Goal: Task Accomplishment & Management: Manage account settings

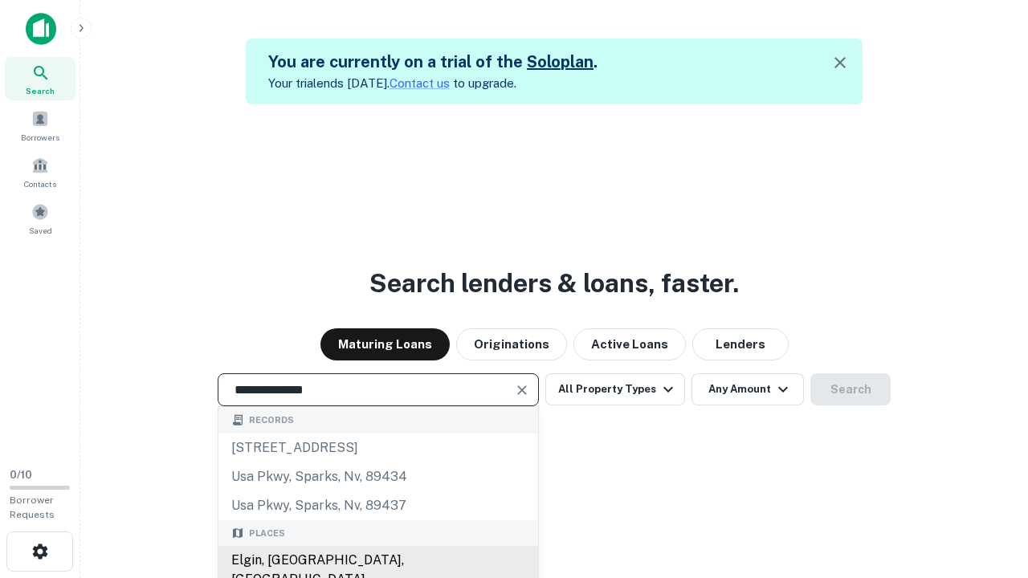
click at [377, 561] on div "Elgin, [GEOGRAPHIC_DATA], [GEOGRAPHIC_DATA]" at bounding box center [378, 570] width 320 height 48
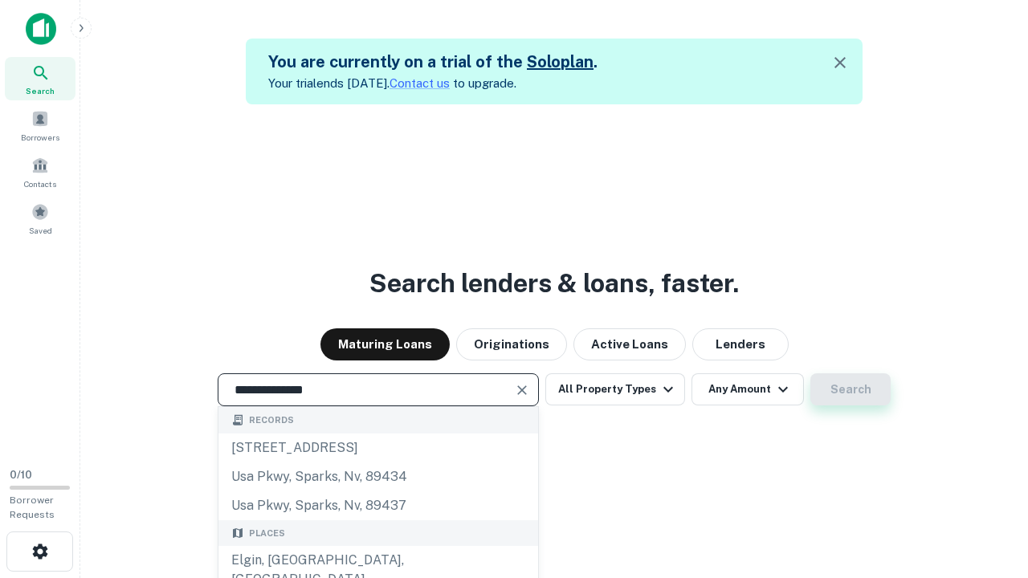
type input "**********"
click at [810, 373] on button "Search" at bounding box center [850, 389] width 80 height 32
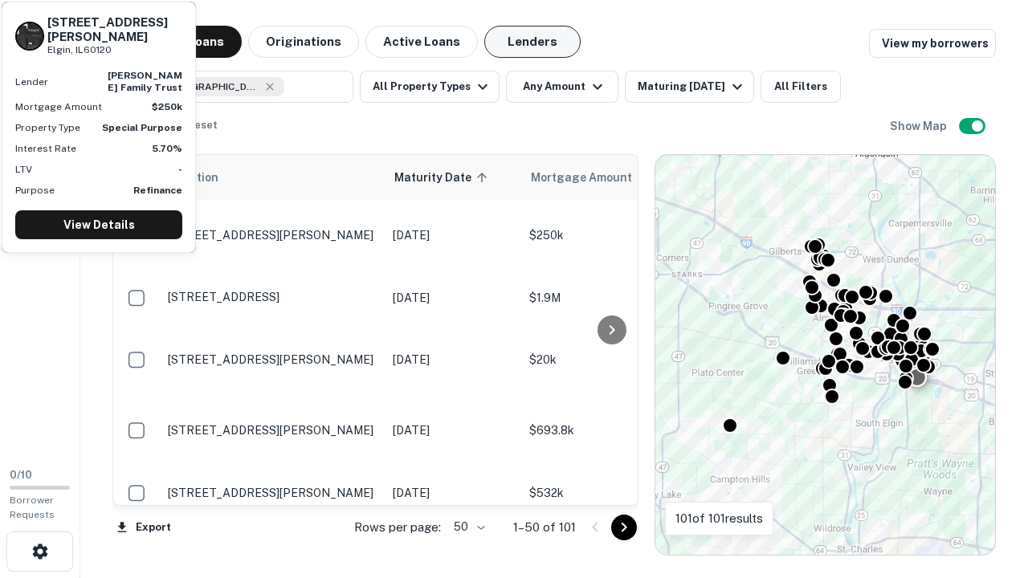
click at [532, 42] on button "Lenders" at bounding box center [532, 42] width 96 height 32
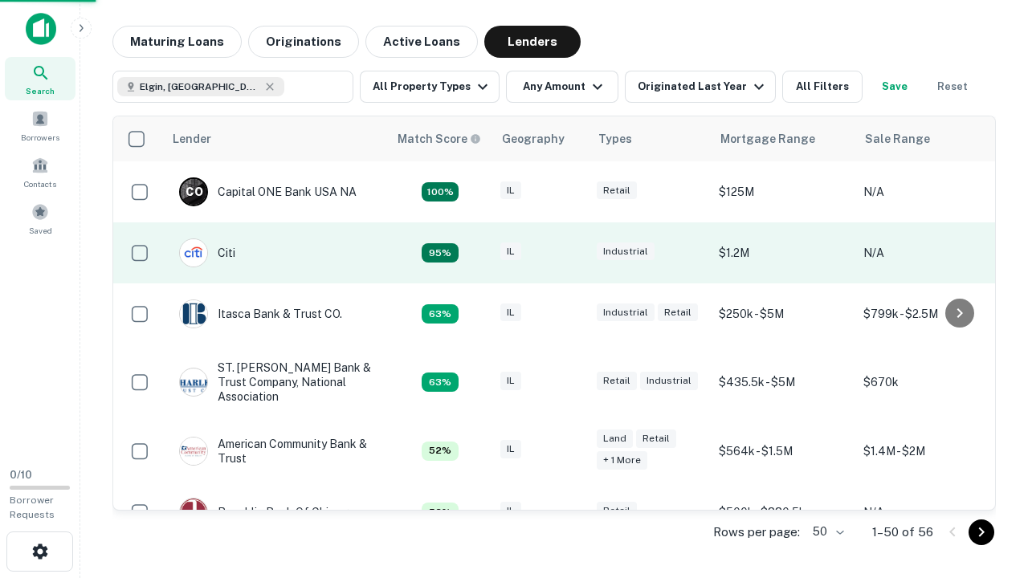
click at [570, 253] on div "IL" at bounding box center [540, 254] width 80 height 22
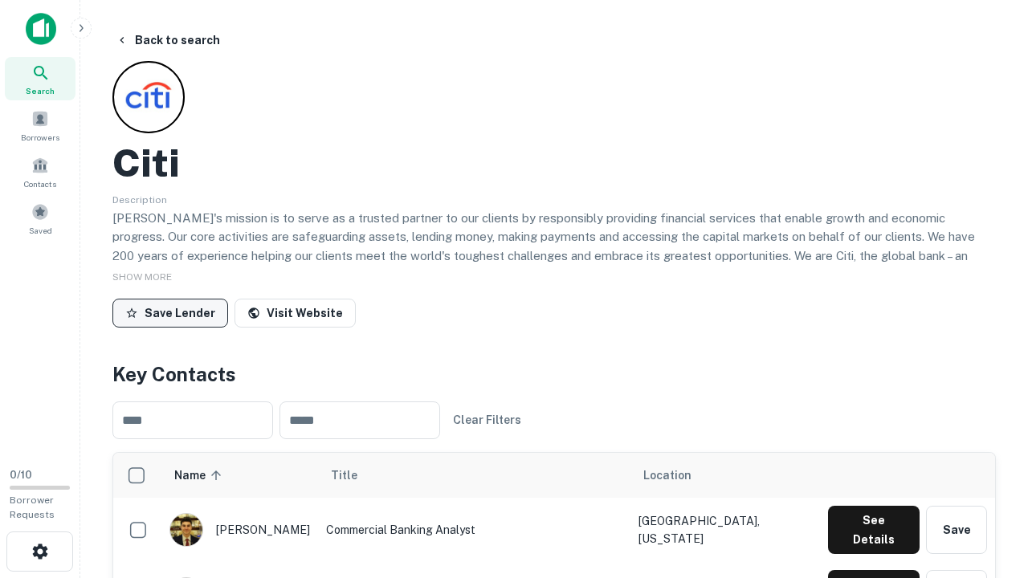
click at [170, 312] on button "Save Lender" at bounding box center [170, 313] width 116 height 29
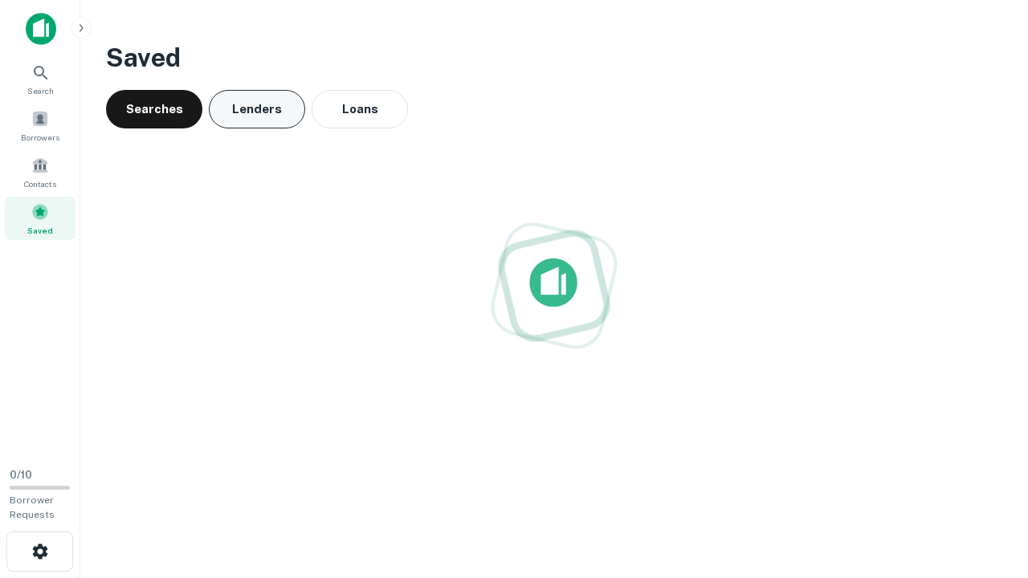
click at [257, 109] on button "Lenders" at bounding box center [257, 109] width 96 height 39
